Goal: Task Accomplishment & Management: Complete application form

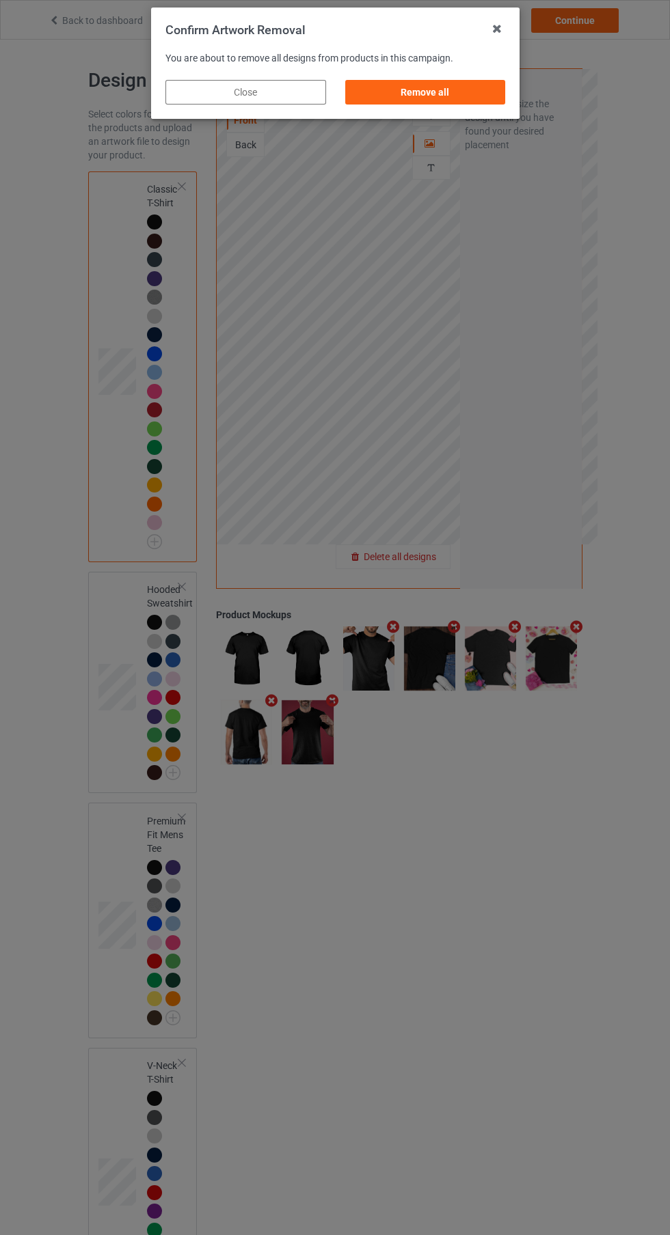
click at [471, 96] on div "Remove all" at bounding box center [424, 92] width 161 height 25
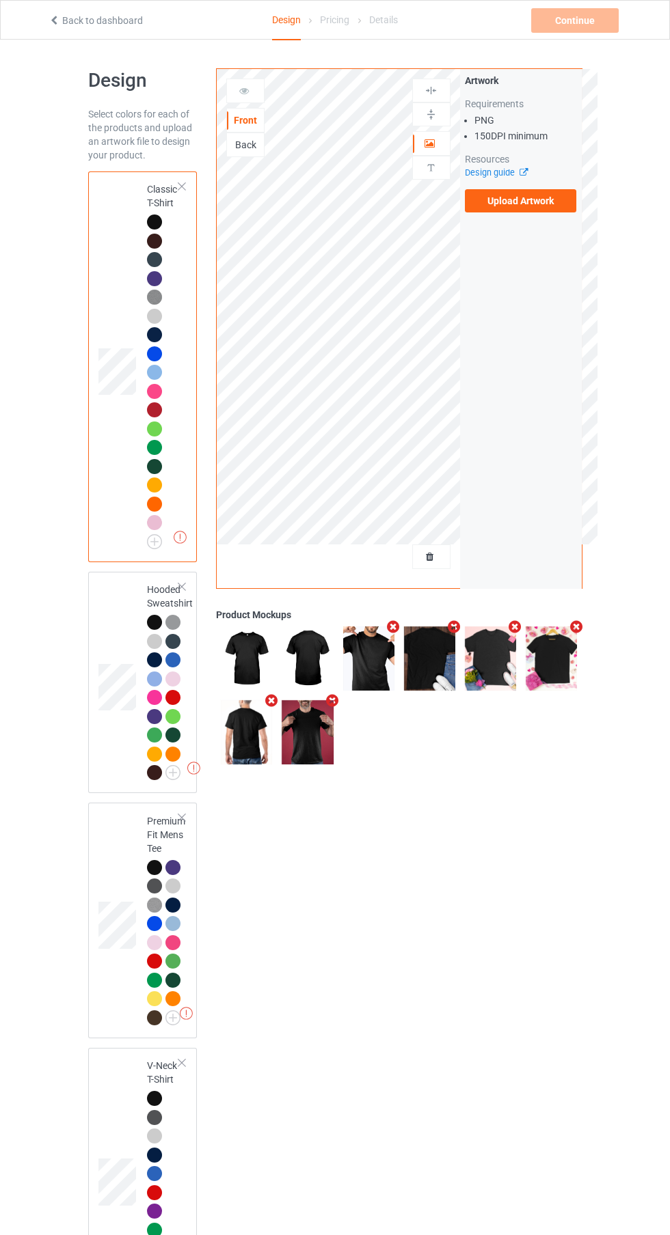
click at [533, 200] on label "Upload Artwork" at bounding box center [521, 200] width 112 height 23
click at [0, 0] on input "Upload Artwork" at bounding box center [0, 0] width 0 height 0
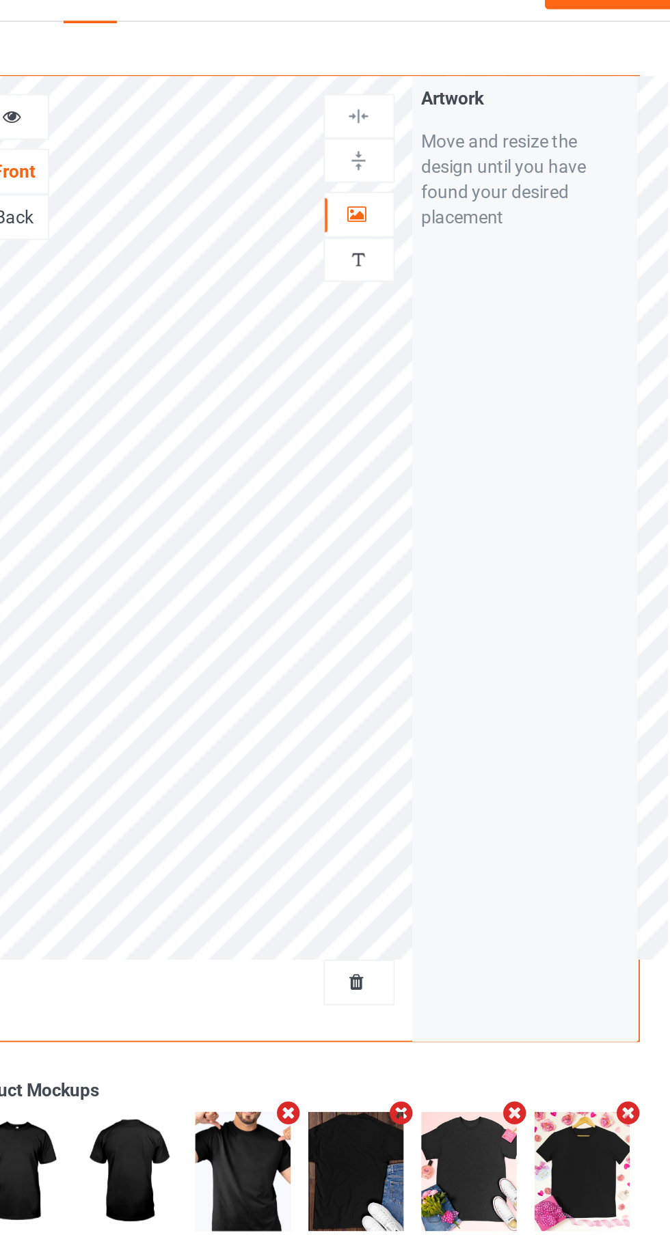
click at [426, 146] on icon at bounding box center [430, 142] width 12 height 10
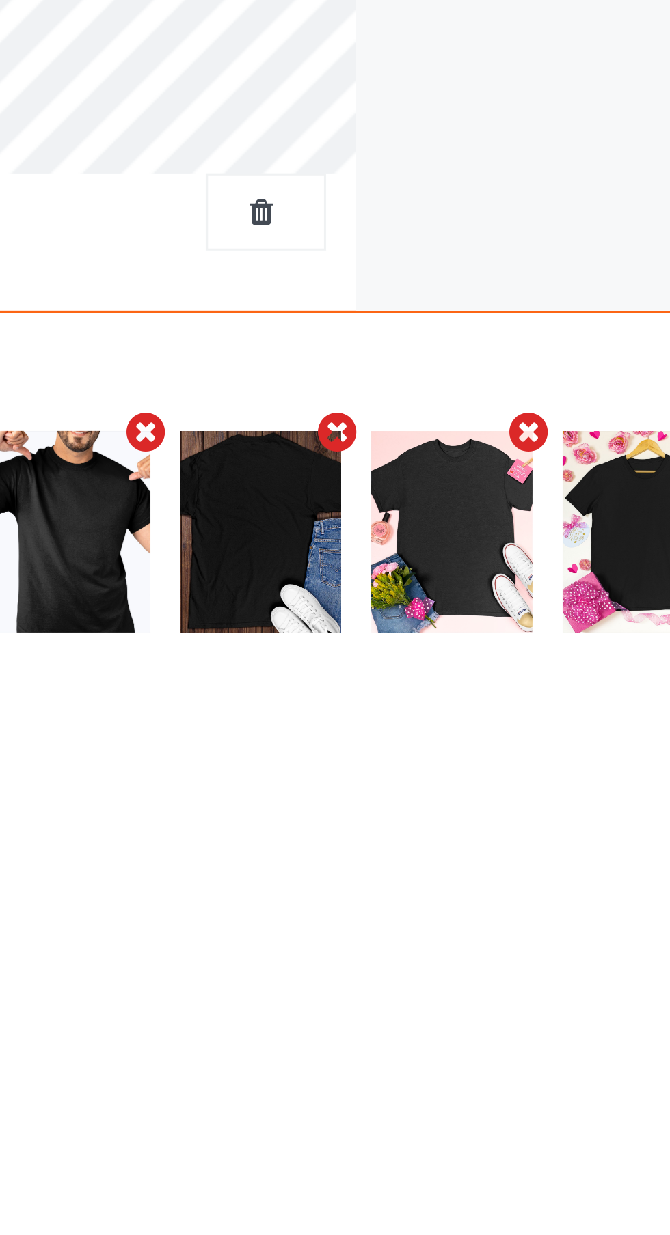
click at [458, 628] on icon "Remove mockup" at bounding box center [453, 627] width 17 height 14
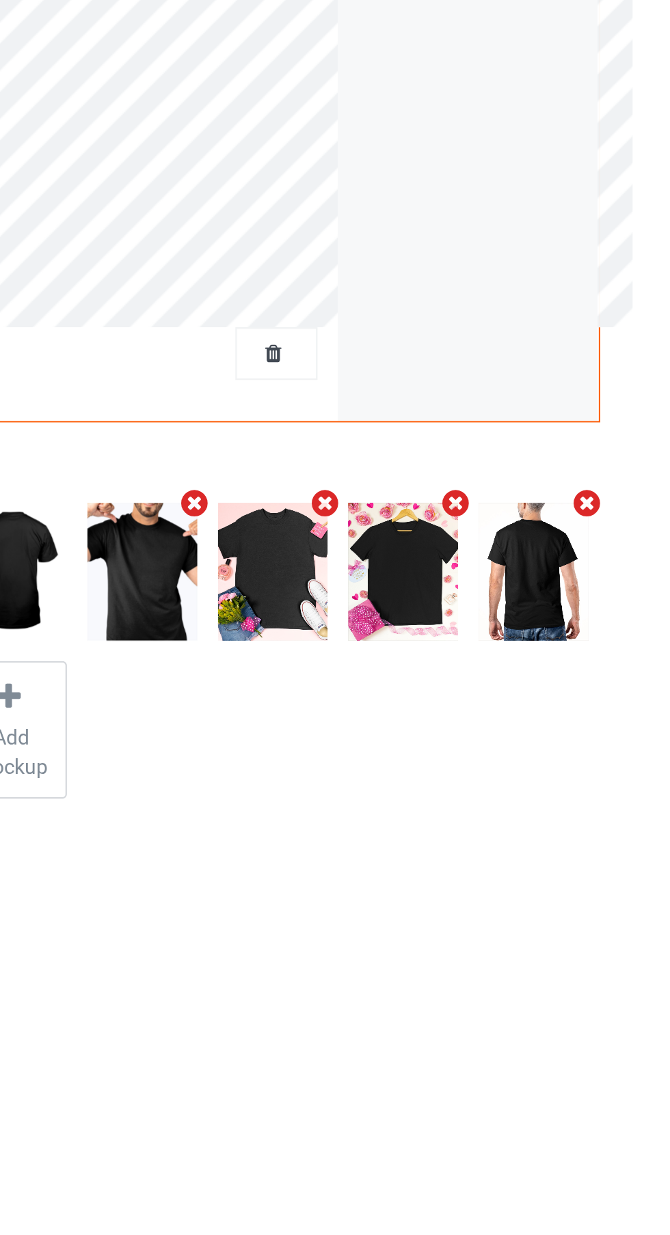
click at [581, 633] on icon "Remove mockup" at bounding box center [575, 627] width 17 height 14
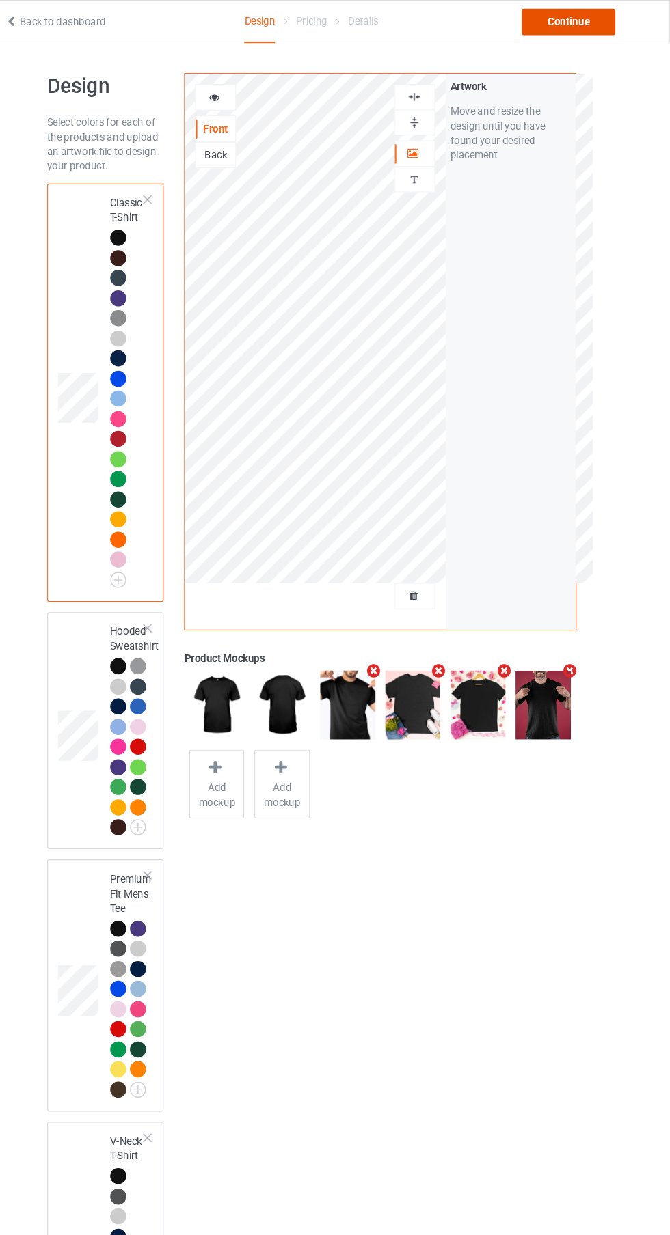
click at [599, 26] on div "Continue" at bounding box center [574, 20] width 87 height 25
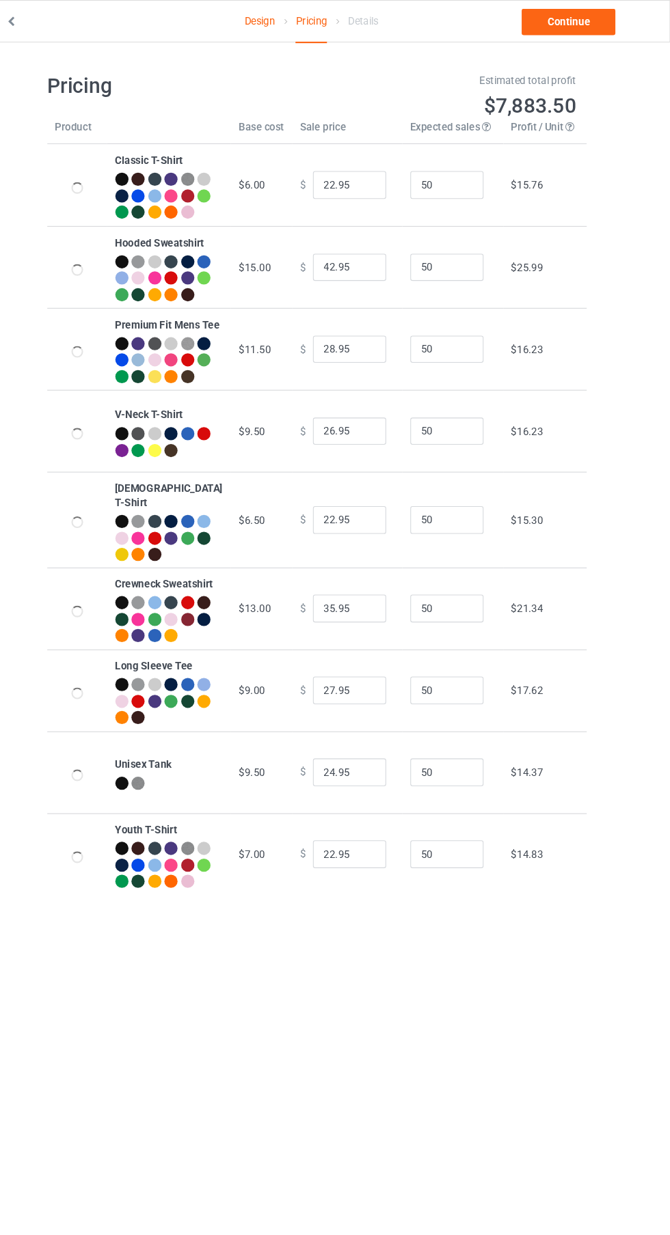
click at [588, 26] on link "Continue" at bounding box center [574, 20] width 87 height 25
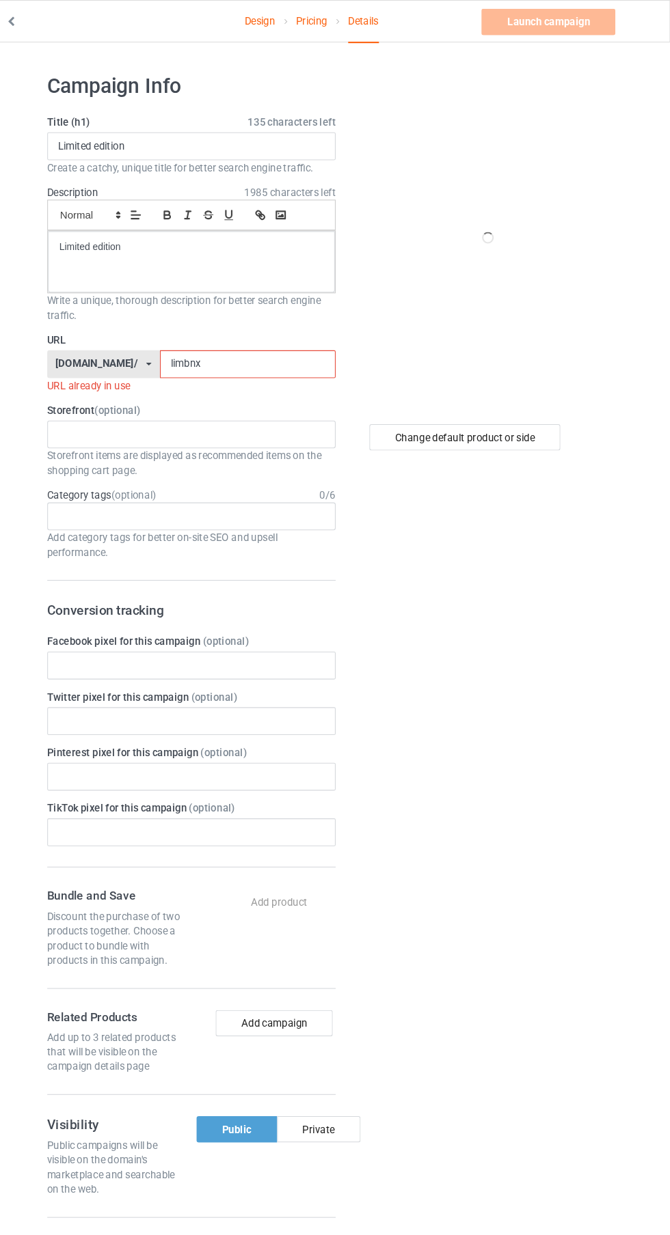
click at [319, 342] on input "limbnx" at bounding box center [275, 340] width 164 height 26
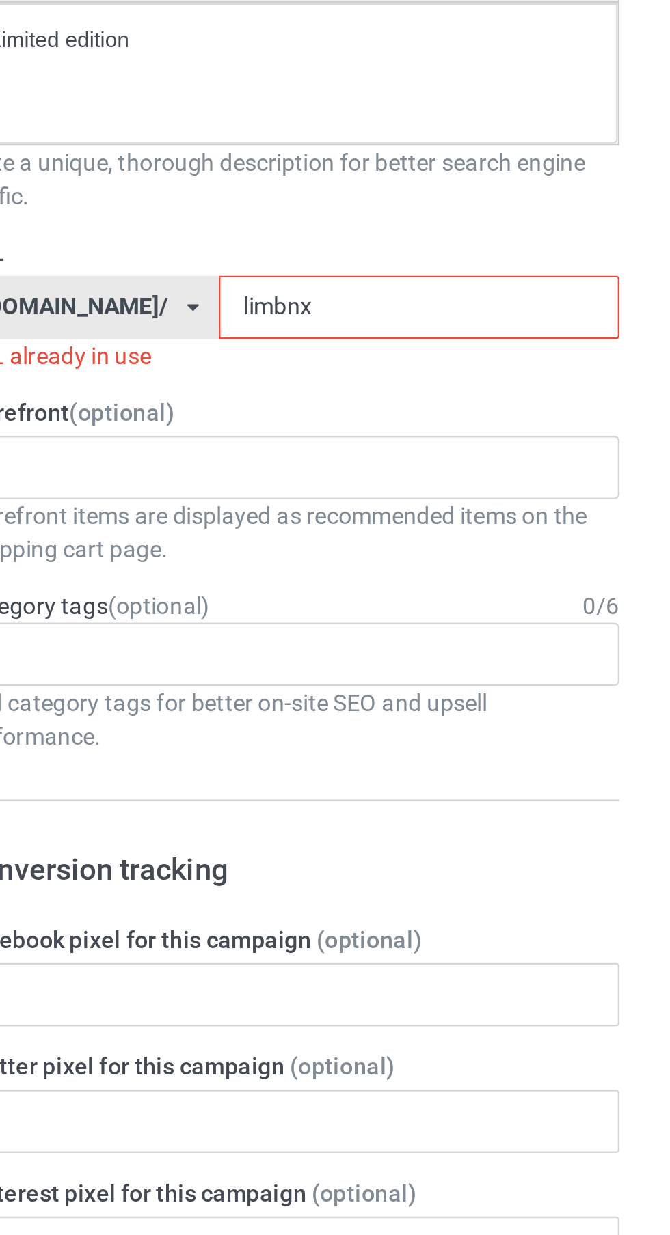
type input "limbnxk"
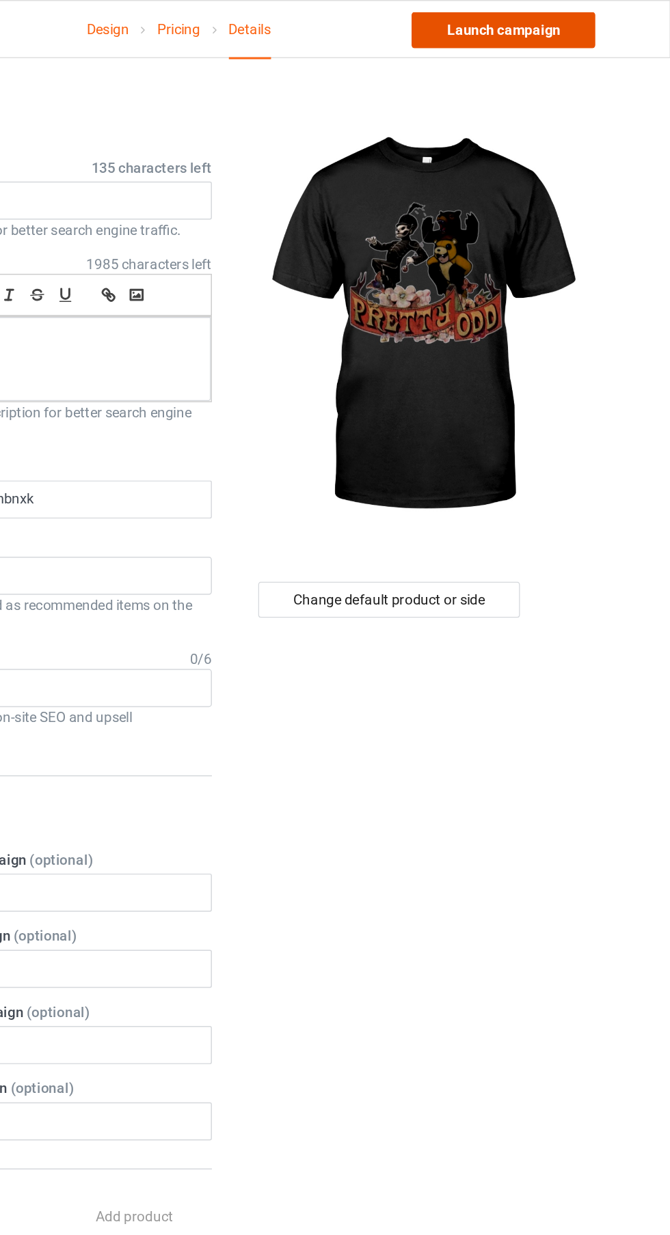
click at [598, 21] on link "Launch campaign" at bounding box center [555, 20] width 125 height 25
